Goal: Task Accomplishment & Management: Complete application form

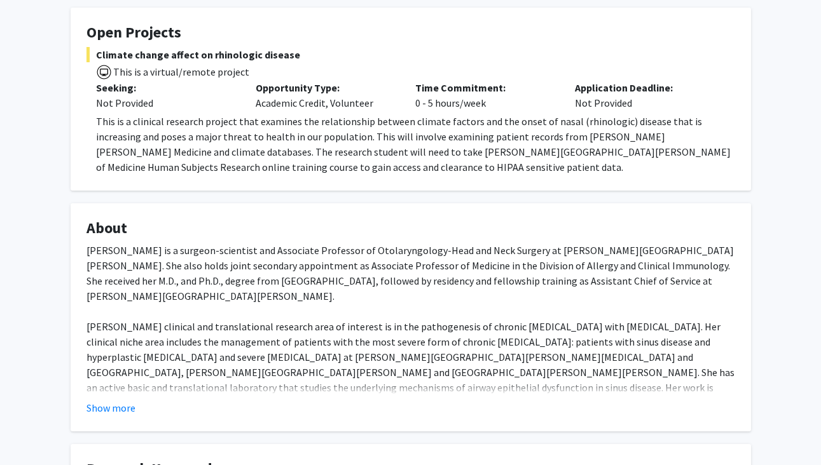
scroll to position [216, 0]
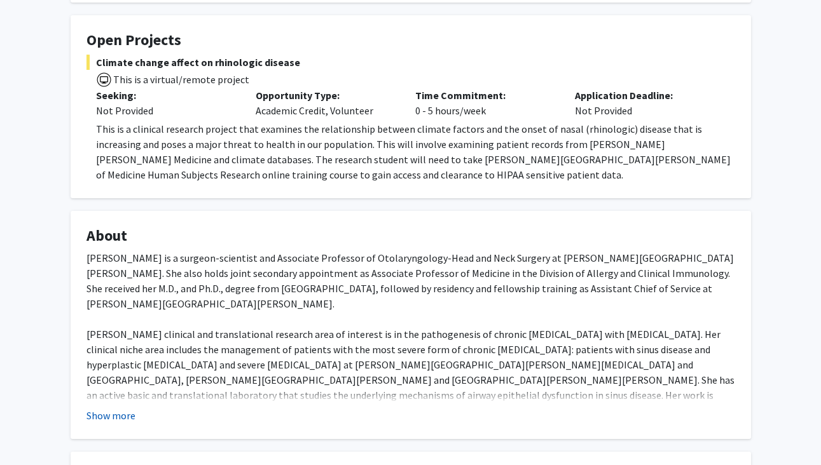
click at [124, 421] on button "Show more" at bounding box center [110, 415] width 49 height 15
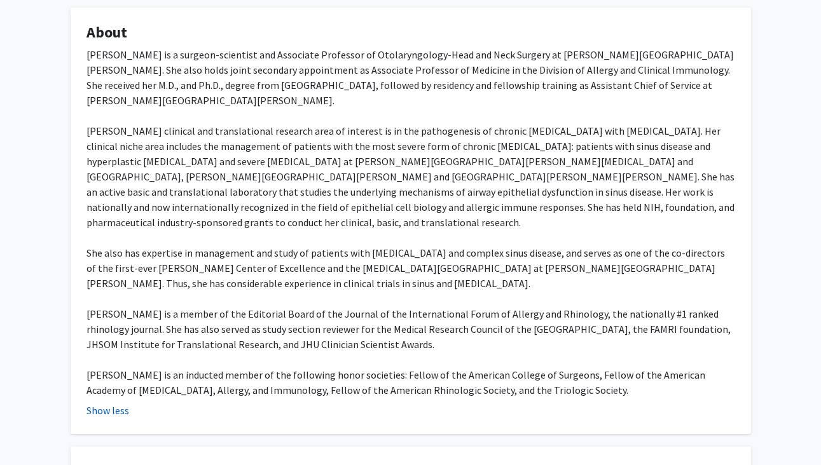
scroll to position [420, 0]
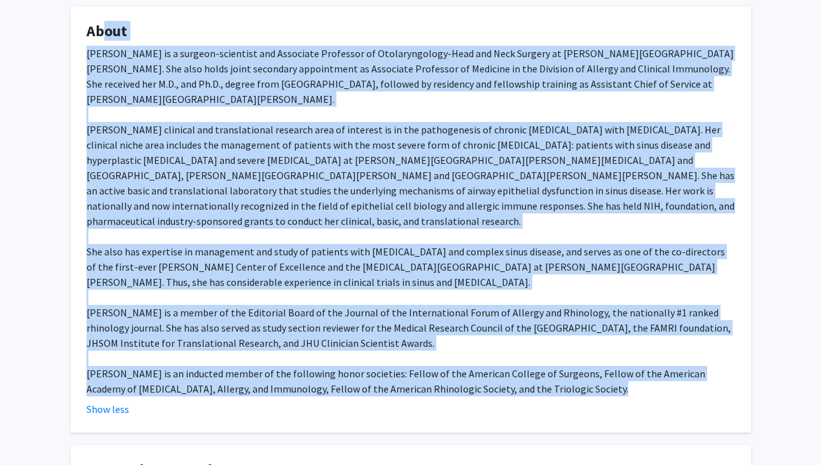
drag, startPoint x: 92, startPoint y: 36, endPoint x: 701, endPoint y: 384, distance: 701.9
click at [701, 384] on fg-card "About Dr. Jean Kim is a surgeon-scientist and Associate Professor of Otolaryngo…" at bounding box center [411, 219] width 680 height 427
copy fg-card "bout Dr. Jean Kim is a surgeon-scientist and Associate Professor of Otolaryngol…"
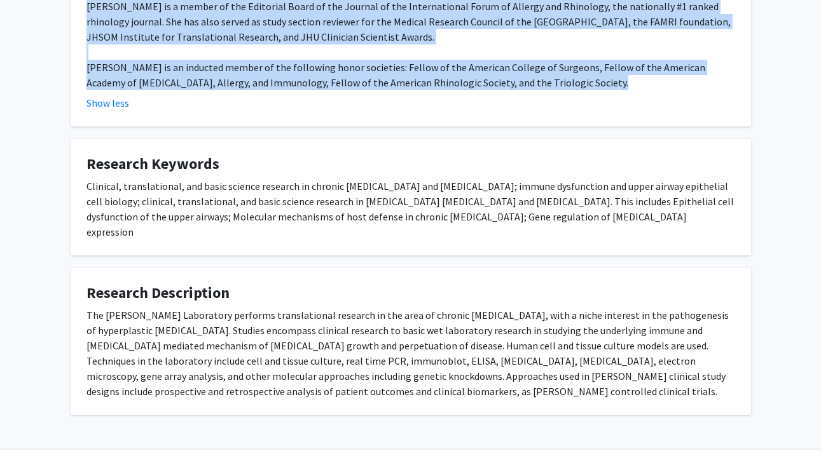
scroll to position [725, 0]
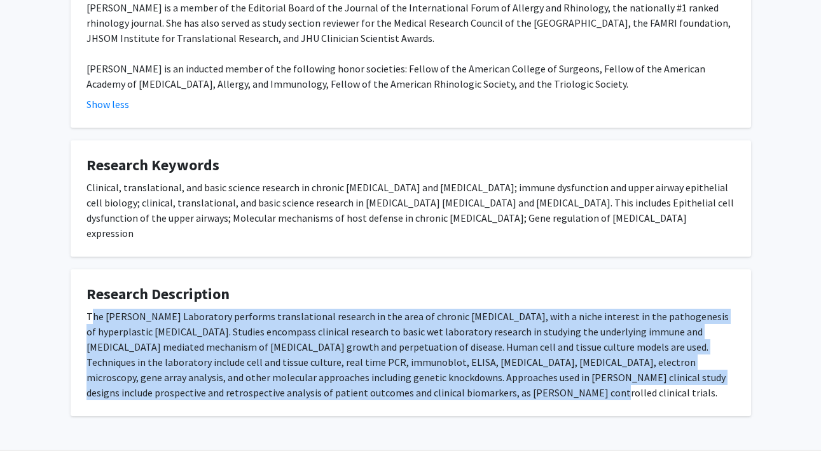
drag, startPoint x: 89, startPoint y: 288, endPoint x: 411, endPoint y: 395, distance: 339.8
copy div "he Jean Kim Laboratory performs translational research in the area of chronic r…"
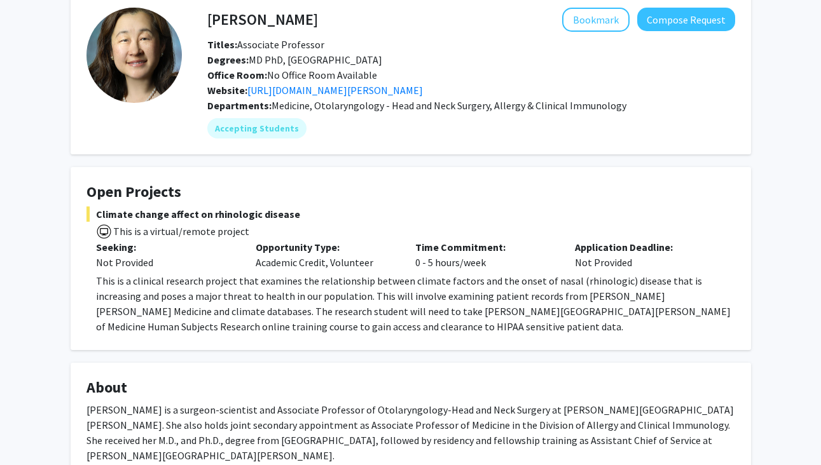
scroll to position [61, 0]
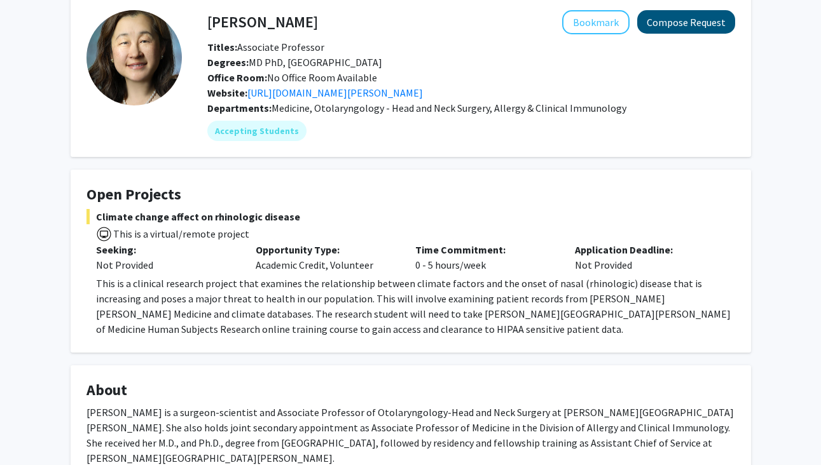
click at [676, 22] on button "Compose Request" at bounding box center [686, 22] width 98 height 24
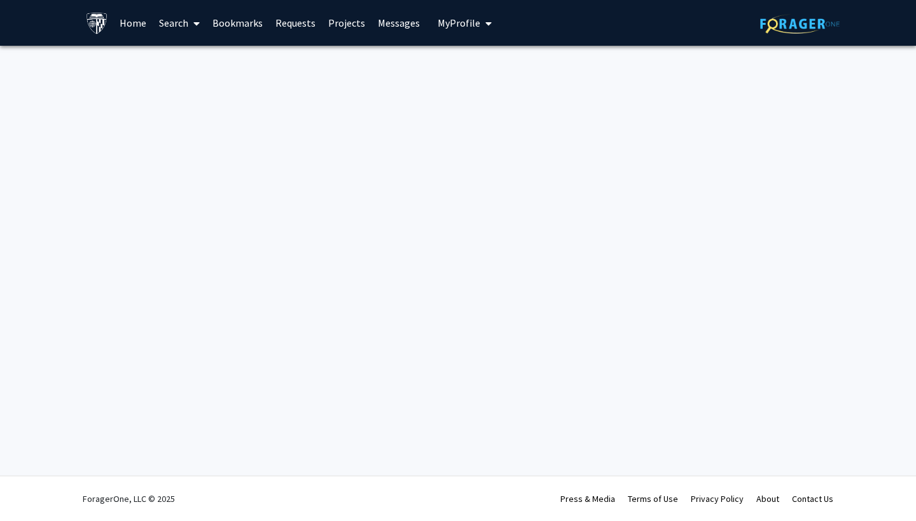
click at [480, 32] on span "My profile dropdown to access profile and logout" at bounding box center [485, 23] width 11 height 45
click at [231, 153] on div "Skip navigation Home Search Bookmarks Requests Projects Messages My Profile Ece…" at bounding box center [458, 260] width 916 height 521
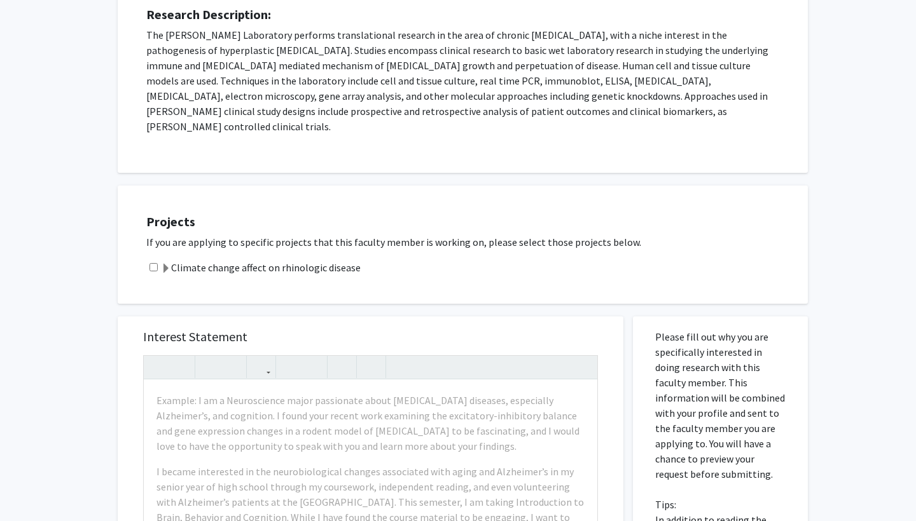
scroll to position [251, 0]
click at [156, 262] on input "checkbox" at bounding box center [153, 266] width 8 height 8
checkbox input "true"
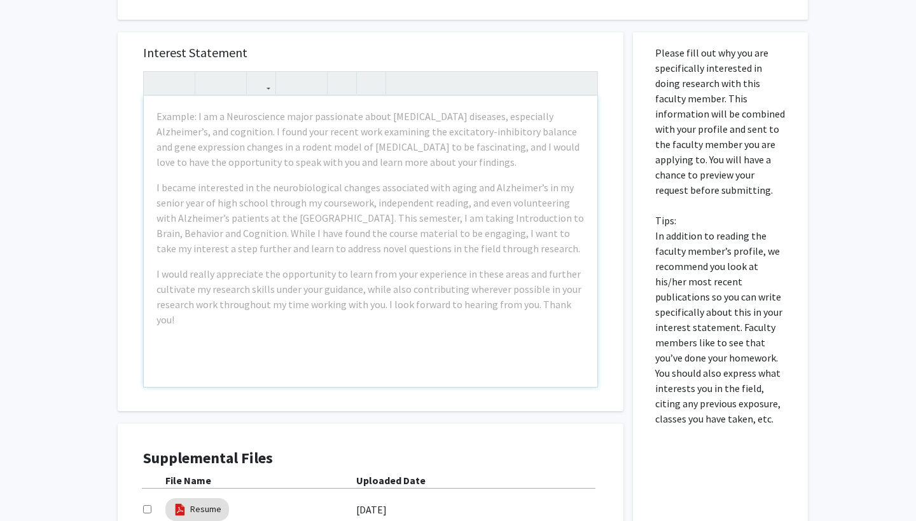
scroll to position [533, 0]
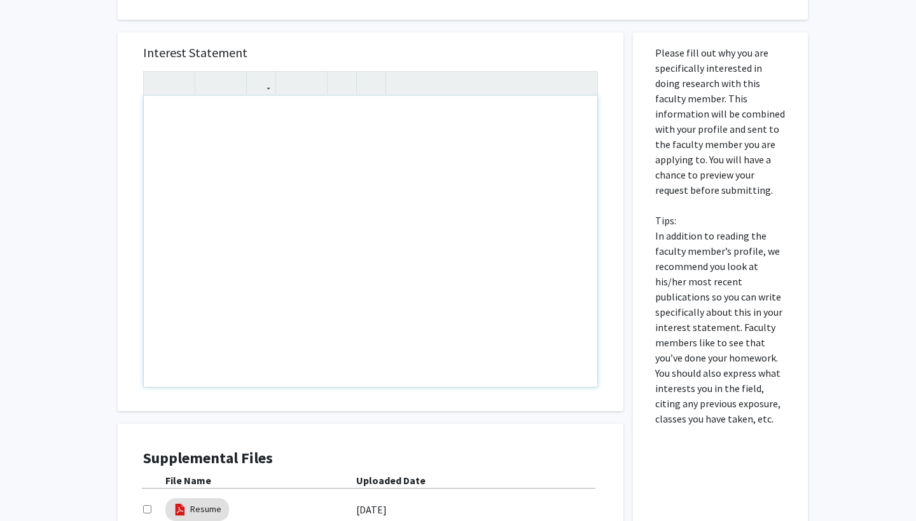
click at [450, 149] on div "Note to users with screen readers: Please press Alt+0 or Option+0 to deactivate…" at bounding box center [370, 241] width 453 height 291
paste div "Note to users with screen readers: Please press Alt+0 or Option+0 to deactivate…"
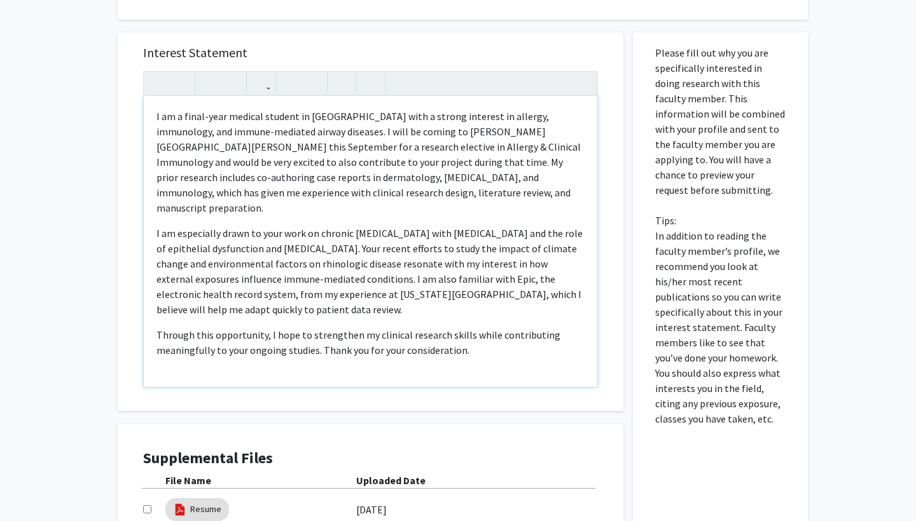
type textarea "<p>I am a final-year medical student in [GEOGRAPHIC_DATA] with a strong interes…"
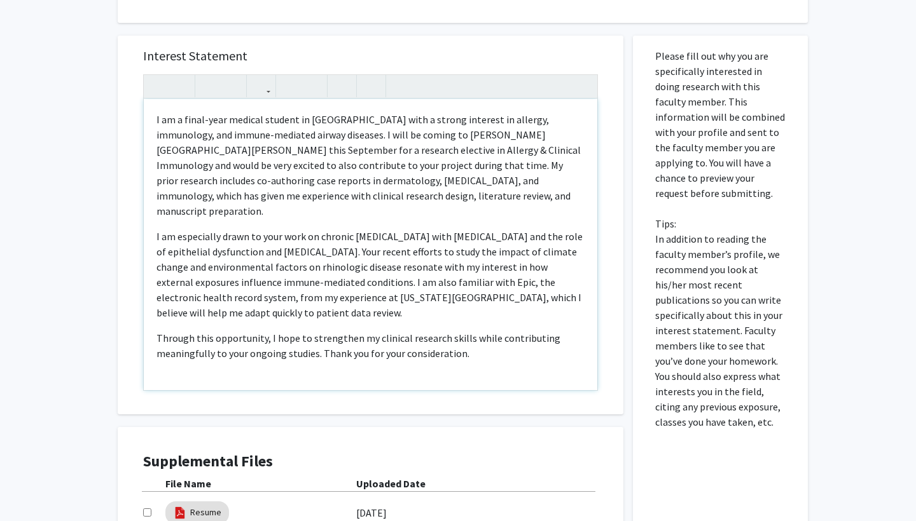
click at [517, 122] on p "I am a final-year medical student in [GEOGRAPHIC_DATA] with a strong interest i…" at bounding box center [370, 165] width 428 height 107
click at [540, 120] on p "I am a final-year medical student in [GEOGRAPHIC_DATA] with a strong interest i…" at bounding box center [370, 165] width 428 height 107
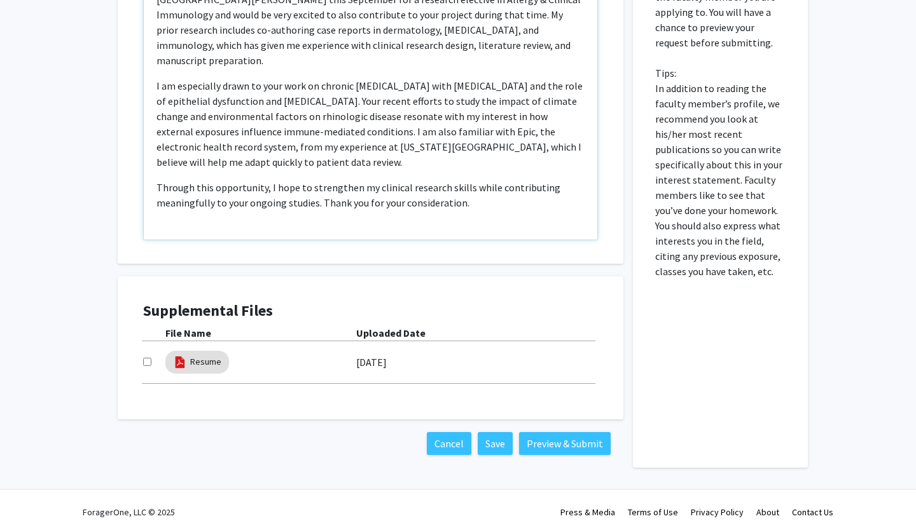
scroll to position [678, 0]
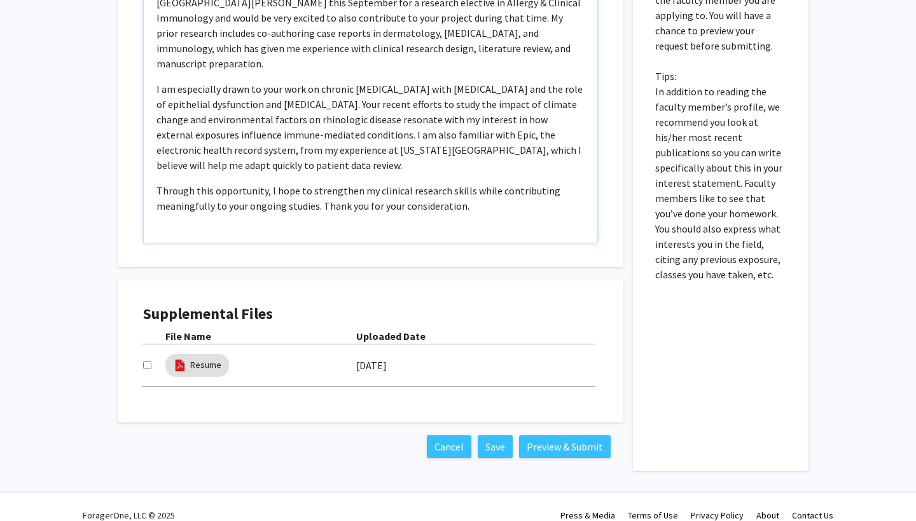
click at [284, 183] on p "Through this opportunity, I hope to strengthen my clinical research skills whil…" at bounding box center [370, 198] width 428 height 31
click at [432, 81] on p "I am especially drawn to your work on chronic [MEDICAL_DATA] with [MEDICAL_DATA…" at bounding box center [370, 127] width 428 height 92
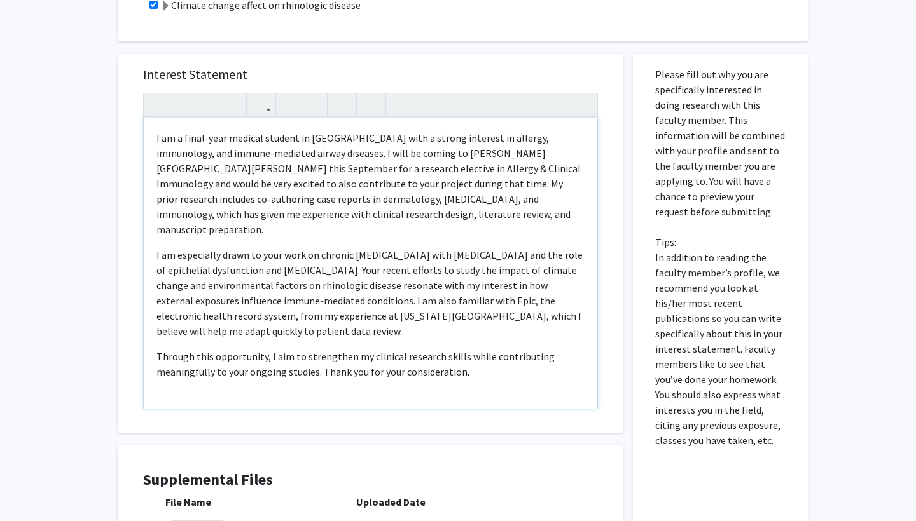
scroll to position [511, 0]
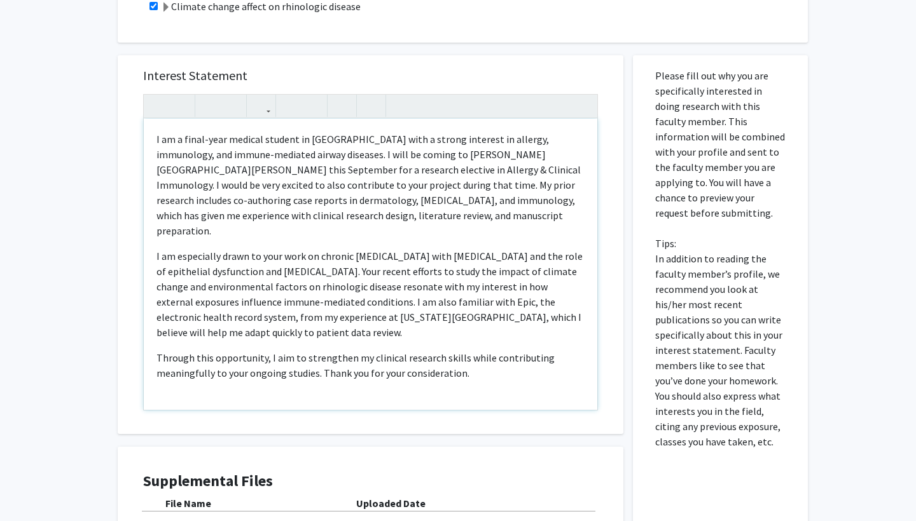
click at [369, 170] on p "I am a final-year medical student in [GEOGRAPHIC_DATA] with a strong interest i…" at bounding box center [370, 185] width 428 height 107
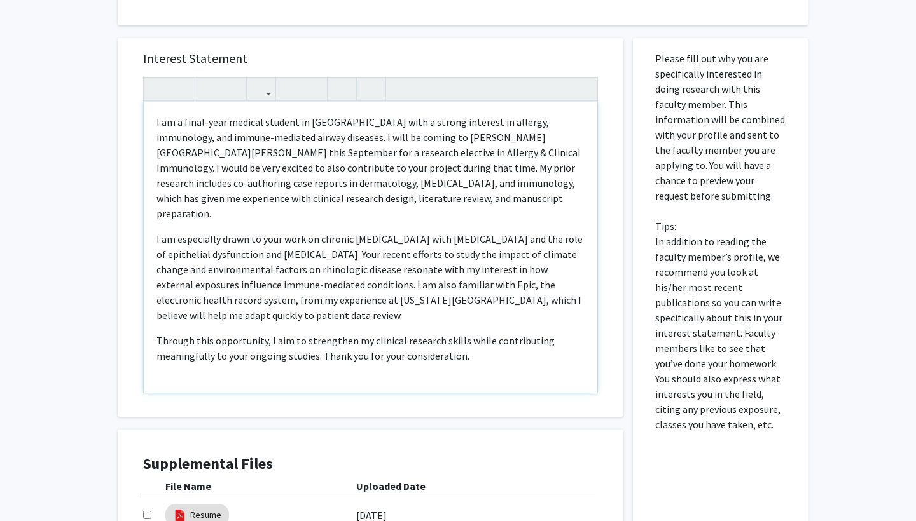
scroll to position [532, 0]
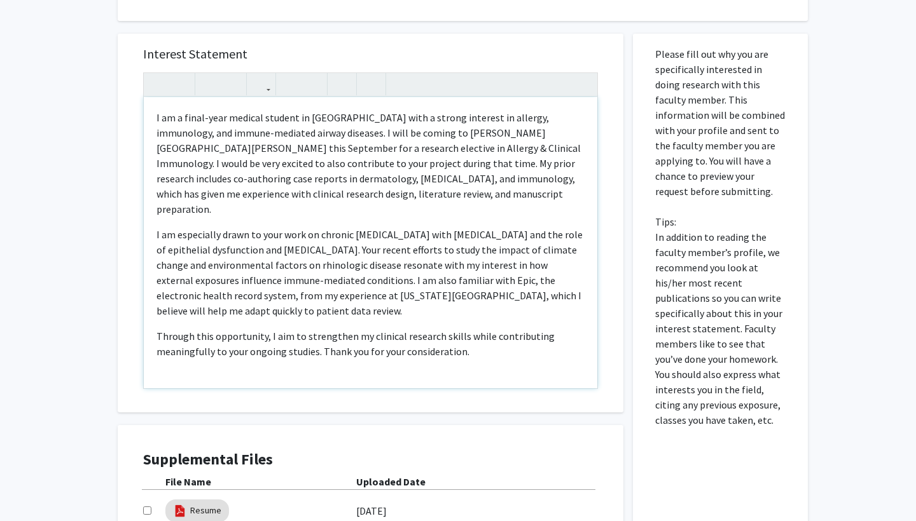
click at [238, 134] on p "I am a final-year medical student in [GEOGRAPHIC_DATA] with a strong interest i…" at bounding box center [370, 163] width 428 height 107
type textarea "<p>I am a final-year medical student in [GEOGRAPHIC_DATA] with a strong interes…"
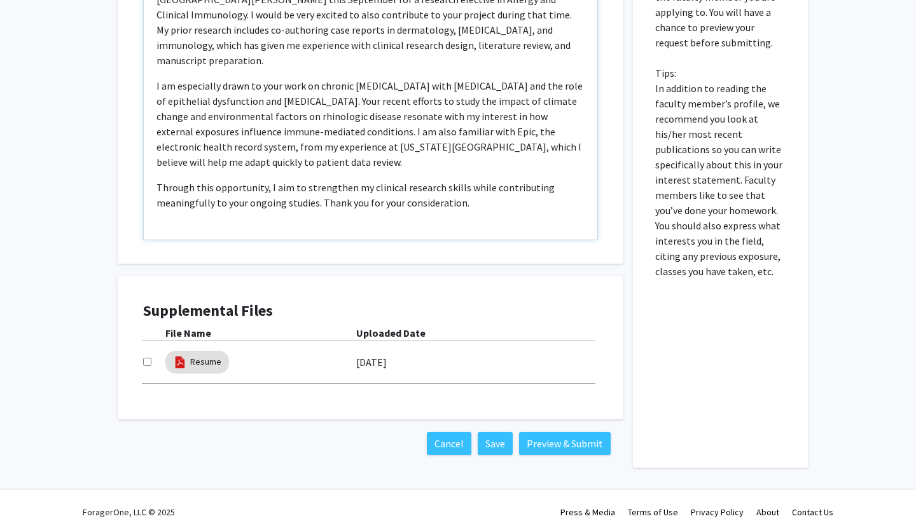
scroll to position [680, 0]
click at [572, 434] on button "Preview & Submit" at bounding box center [565, 444] width 92 height 23
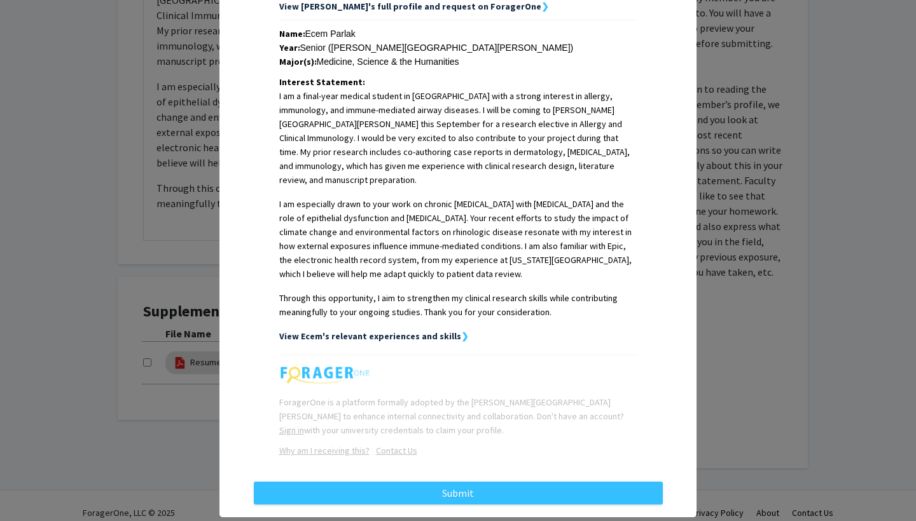
scroll to position [271, 0]
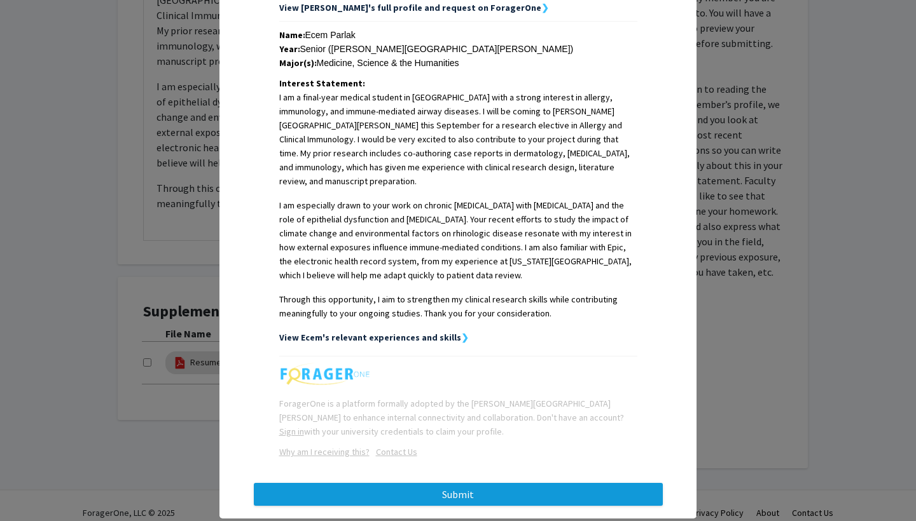
click at [463, 483] on button "Submit" at bounding box center [458, 494] width 409 height 23
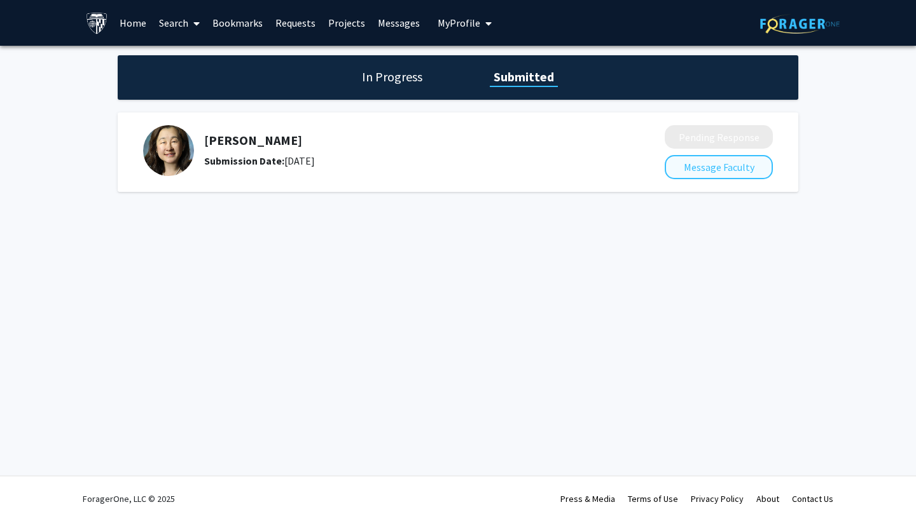
click at [700, 168] on button "Message Faculty" at bounding box center [718, 167] width 108 height 24
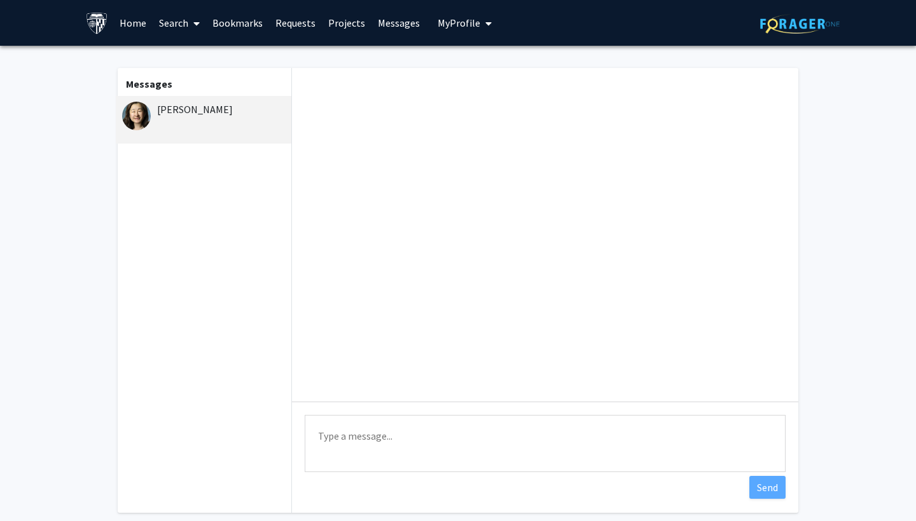
click at [175, 127] on div "[PERSON_NAME]" at bounding box center [203, 120] width 175 height 48
